Goal: Task Accomplishment & Management: Manage account settings

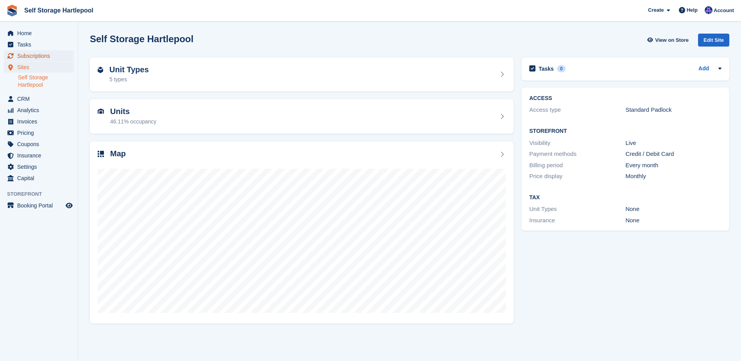
click at [26, 57] on span "Subscriptions" at bounding box center [40, 55] width 47 height 11
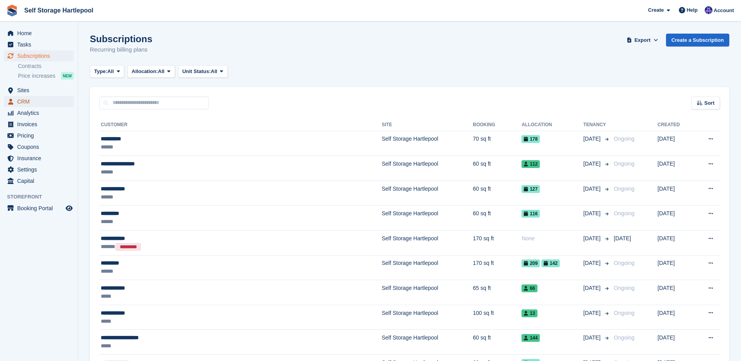
click at [37, 102] on span "CRM" at bounding box center [40, 101] width 47 height 11
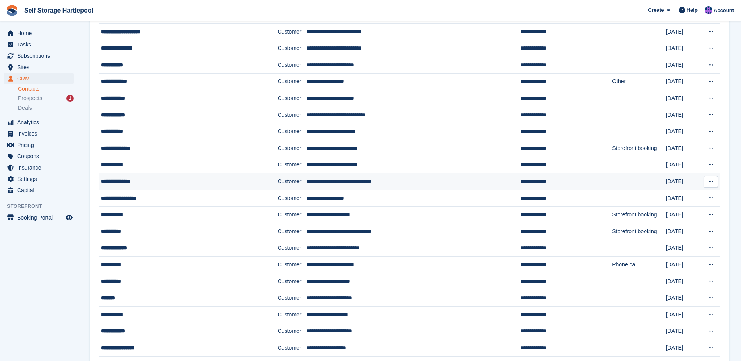
scroll to position [391, 0]
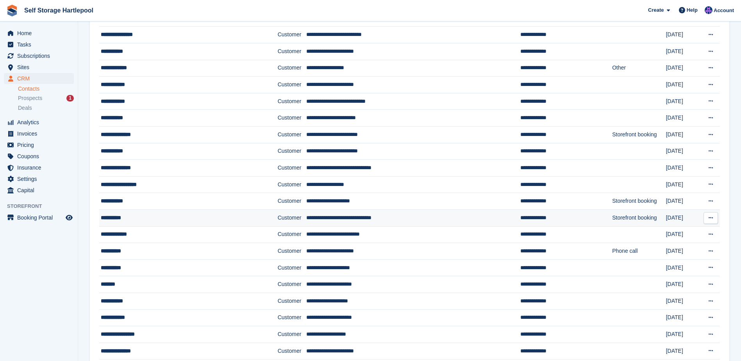
click at [124, 220] on div "**********" at bounding box center [174, 218] width 147 height 8
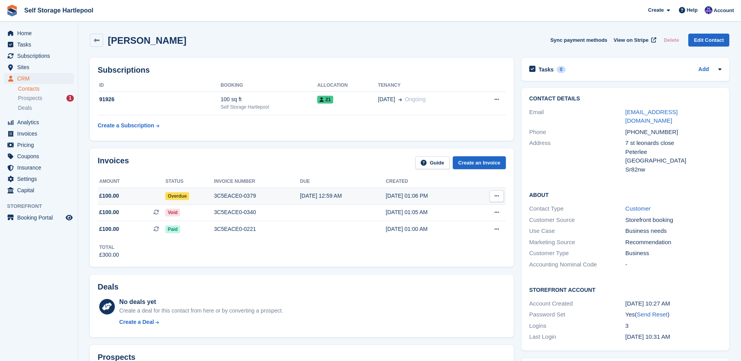
click at [224, 200] on td "3C5EACE0-0379" at bounding box center [257, 196] width 86 height 17
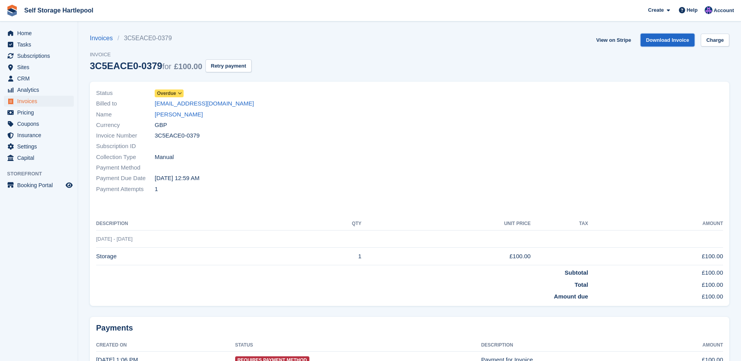
click at [667, 43] on link "Download Invoice" at bounding box center [668, 40] width 54 height 13
drag, startPoint x: 254, startPoint y: 103, endPoint x: 154, endPoint y: 105, distance: 100.1
click at [154, 105] on div "Billed to enquiries@innovativeroofing.co.uk" at bounding box center [250, 103] width 309 height 11
copy div "enquiries@innovativeroofing.co.uk"
click at [32, 32] on span "Home" at bounding box center [40, 33] width 47 height 11
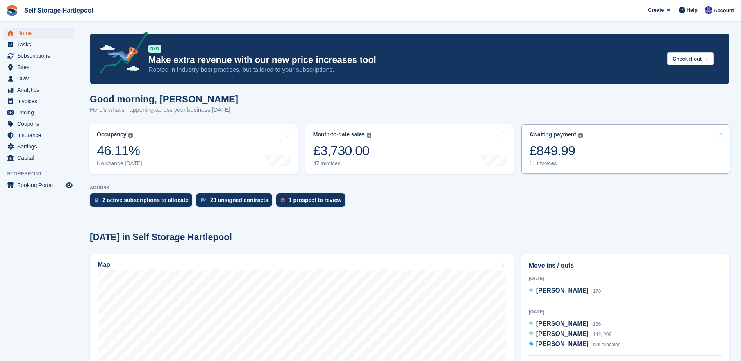
click at [578, 143] on div "£849.99" at bounding box center [557, 151] width 54 height 16
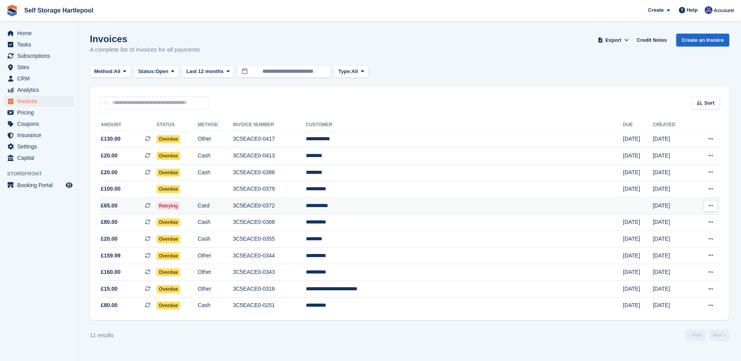
click at [157, 207] on span at bounding box center [151, 205] width 12 height 6
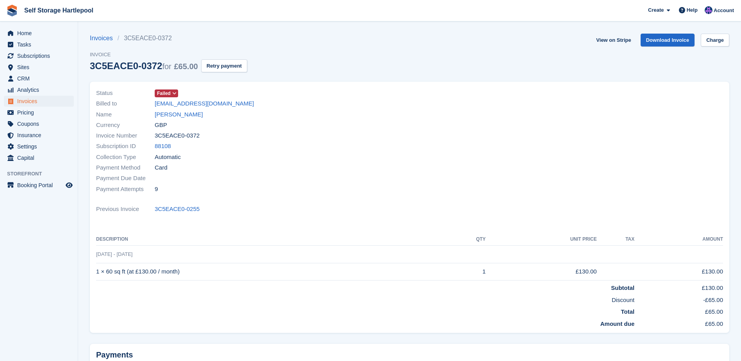
click at [174, 95] on icon at bounding box center [174, 93] width 4 height 5
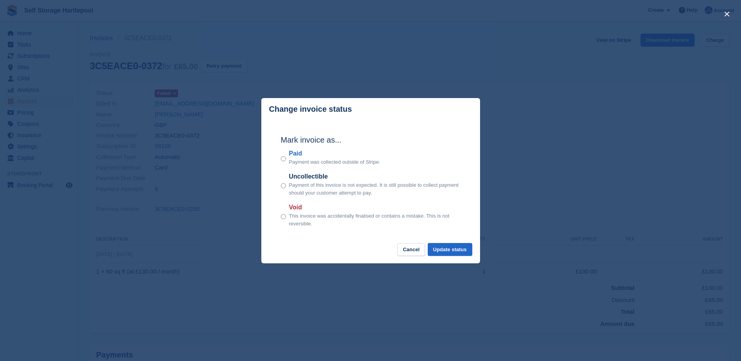
click at [202, 116] on div "close" at bounding box center [370, 180] width 741 height 361
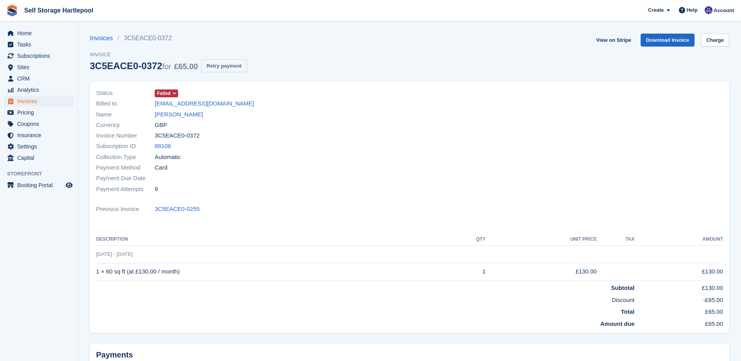
click at [222, 64] on button "Retry payment" at bounding box center [224, 65] width 46 height 13
click at [675, 42] on link "Download Invoice" at bounding box center [668, 40] width 54 height 13
drag, startPoint x: 231, startPoint y: 102, endPoint x: 149, endPoint y: 104, distance: 82.5
click at [149, 104] on div "Billed to scott7862james@gmail.com" at bounding box center [250, 103] width 309 height 11
drag, startPoint x: 149, startPoint y: 104, endPoint x: 168, endPoint y: 106, distance: 19.6
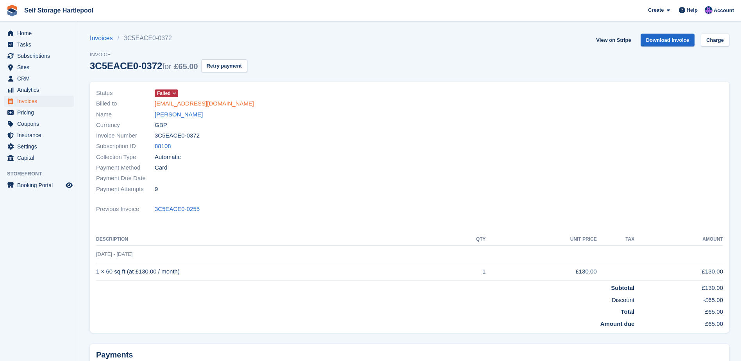
copy div "scott7862james@gmail.com"
click at [169, 114] on link "Scott Noble" at bounding box center [179, 114] width 48 height 9
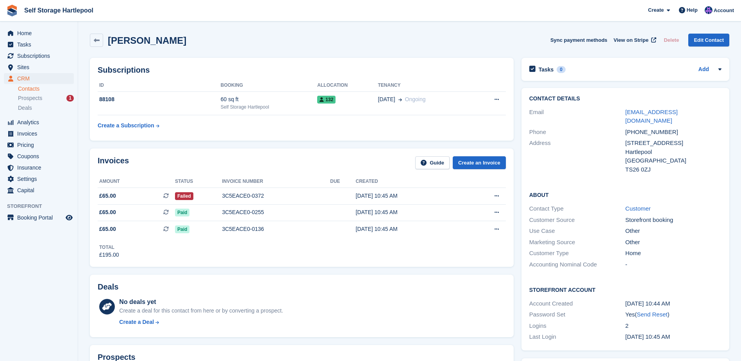
click at [224, 48] on div "Scott Noble Sync payment methods View on Stripe Delete Edit Contact" at bounding box center [410, 42] width 648 height 24
click at [29, 35] on span "Home" at bounding box center [40, 33] width 47 height 11
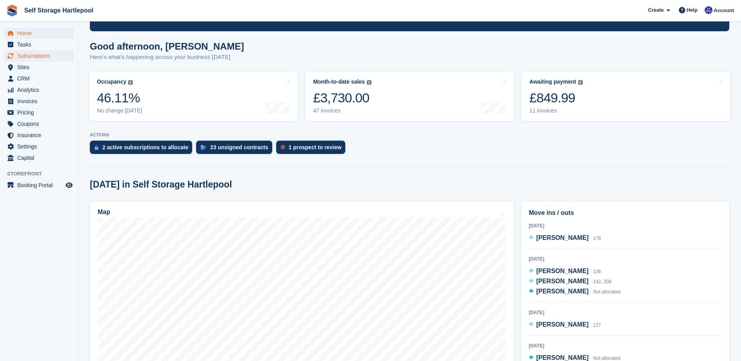
scroll to position [39, 0]
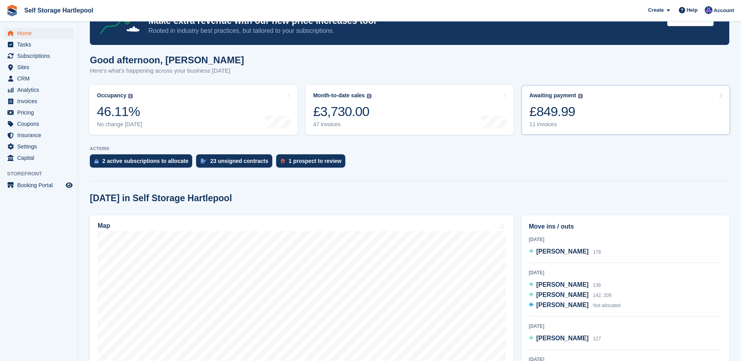
click at [575, 103] on div "Awaiting payment The total outstanding balance on all open invoices. £849.99 11…" at bounding box center [557, 110] width 54 height 36
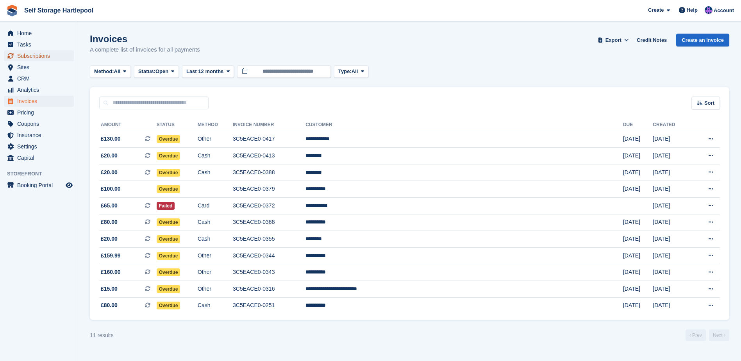
click at [35, 56] on span "Subscriptions" at bounding box center [40, 55] width 47 height 11
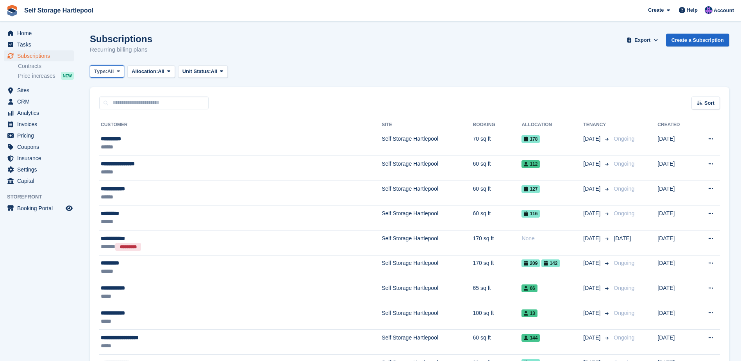
click at [113, 76] on button "Type: All" at bounding box center [107, 71] width 34 height 13
click at [112, 134] on link "Active" at bounding box center [127, 132] width 68 height 14
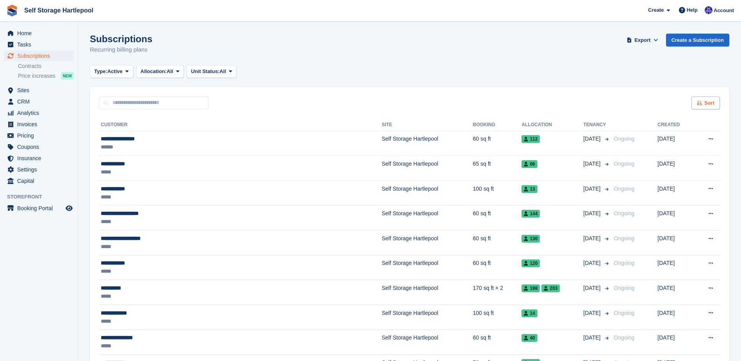
click at [708, 104] on span "Sort" at bounding box center [710, 103] width 10 height 8
click at [671, 155] on span "Move in date" at bounding box center [673, 152] width 31 height 6
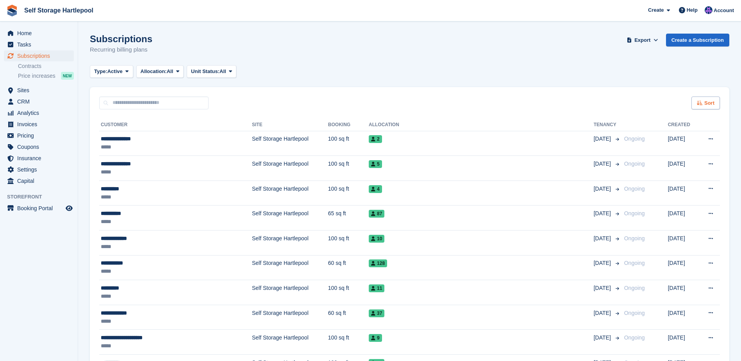
click at [699, 107] on div "Sort" at bounding box center [706, 103] width 29 height 13
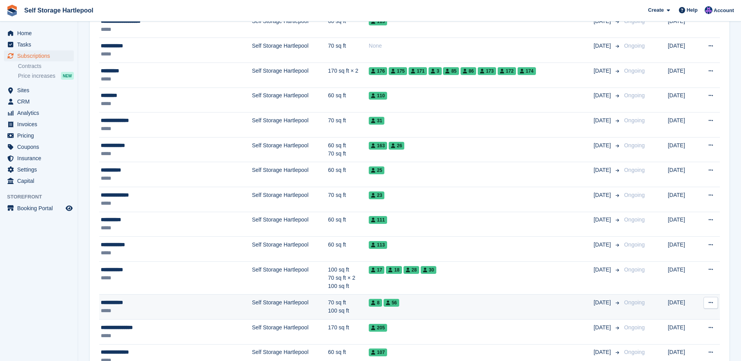
scroll to position [430, 0]
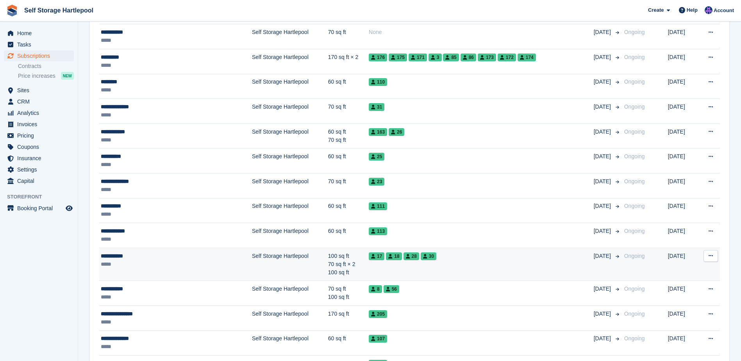
click at [167, 263] on div "*****" at bounding box center [157, 264] width 112 height 8
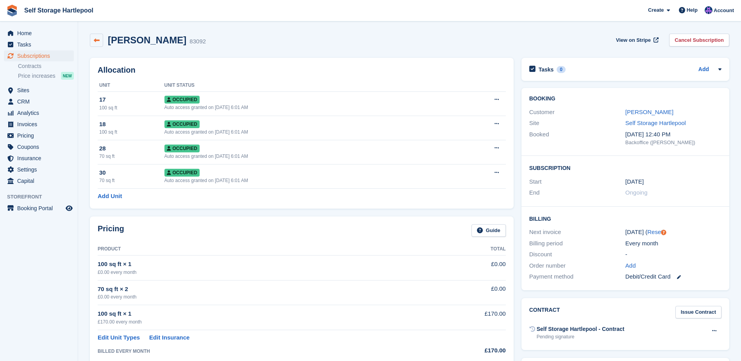
click at [95, 39] on icon at bounding box center [97, 41] width 6 height 6
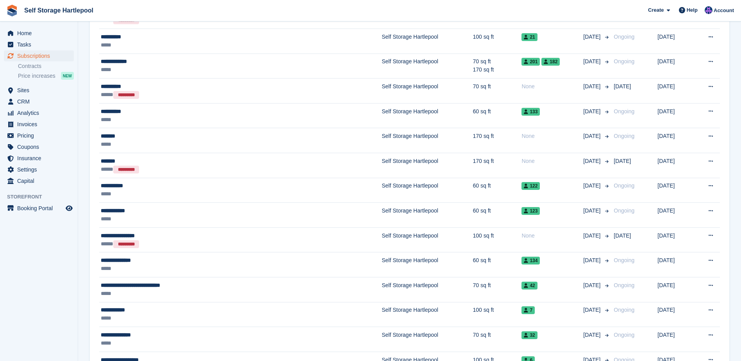
scroll to position [1051, 0]
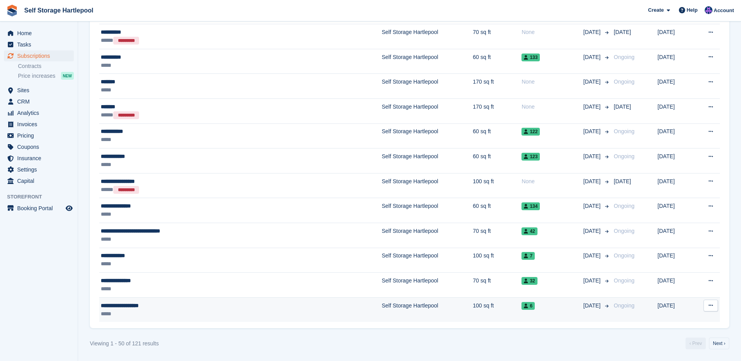
click at [171, 306] on div "**********" at bounding box center [188, 306] width 174 height 8
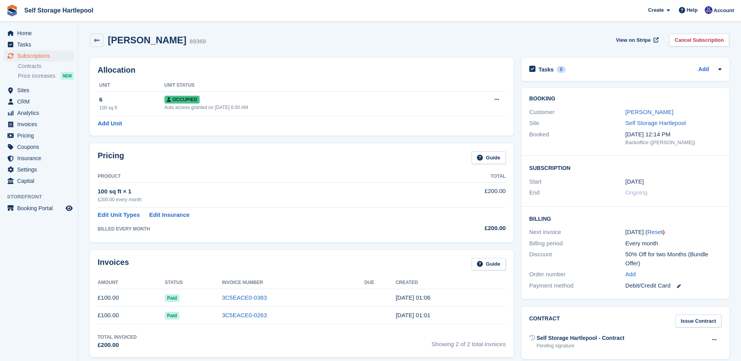
click at [105, 43] on div "[PERSON_NAME] 89369" at bounding box center [154, 40] width 103 height 11
click at [99, 41] on icon at bounding box center [97, 41] width 6 height 6
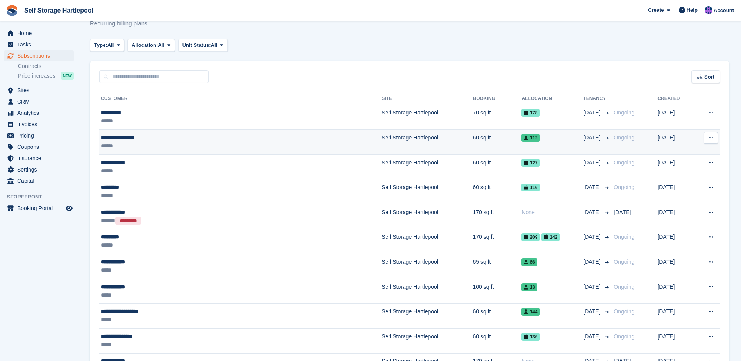
scroll to position [39, 0]
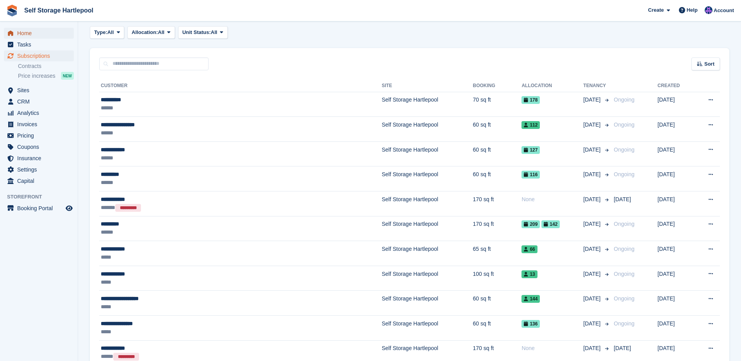
click at [34, 33] on span "Home" at bounding box center [40, 33] width 47 height 11
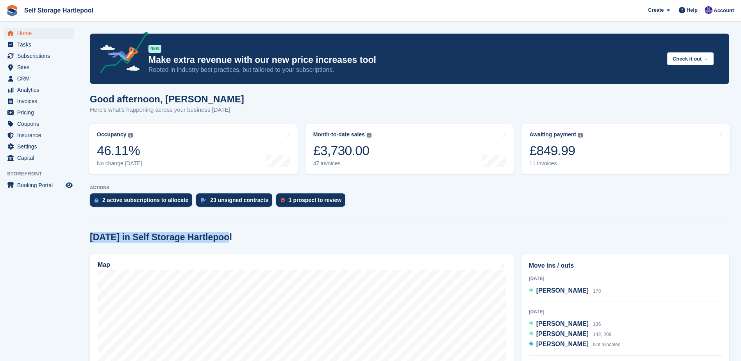
drag, startPoint x: 568, startPoint y: 229, endPoint x: 567, endPoint y: 220, distance: 8.6
click at [567, 220] on section "NEW Make extra revenue with our new price increases tool Rooted in industry bes…" at bounding box center [409, 323] width 663 height 646
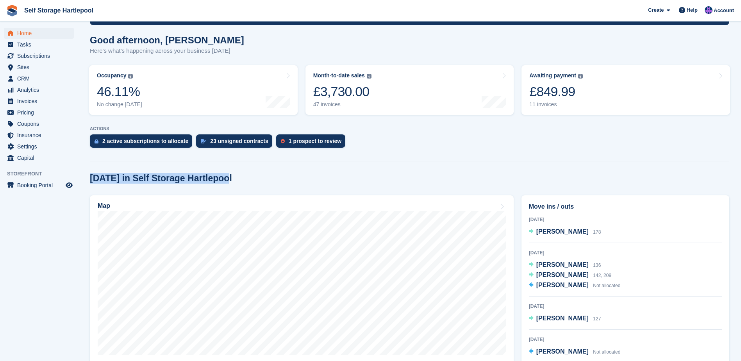
scroll to position [66, 0]
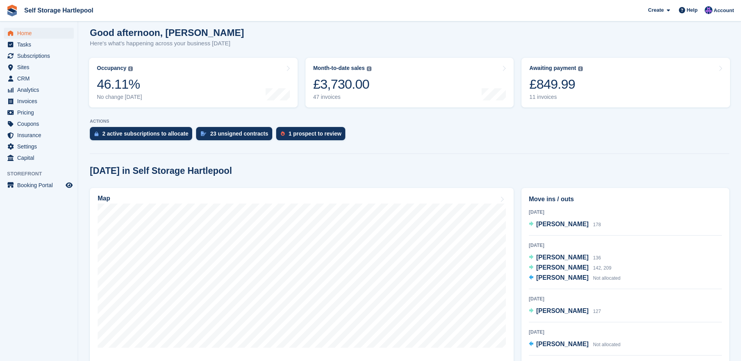
click at [421, 139] on div "2 active subscriptions to allocate 23 unsigned contracts 1 prospect to review" at bounding box center [410, 135] width 640 height 17
click at [540, 83] on div "£849.99" at bounding box center [557, 84] width 54 height 16
